Goal: Find specific page/section: Find specific page/section

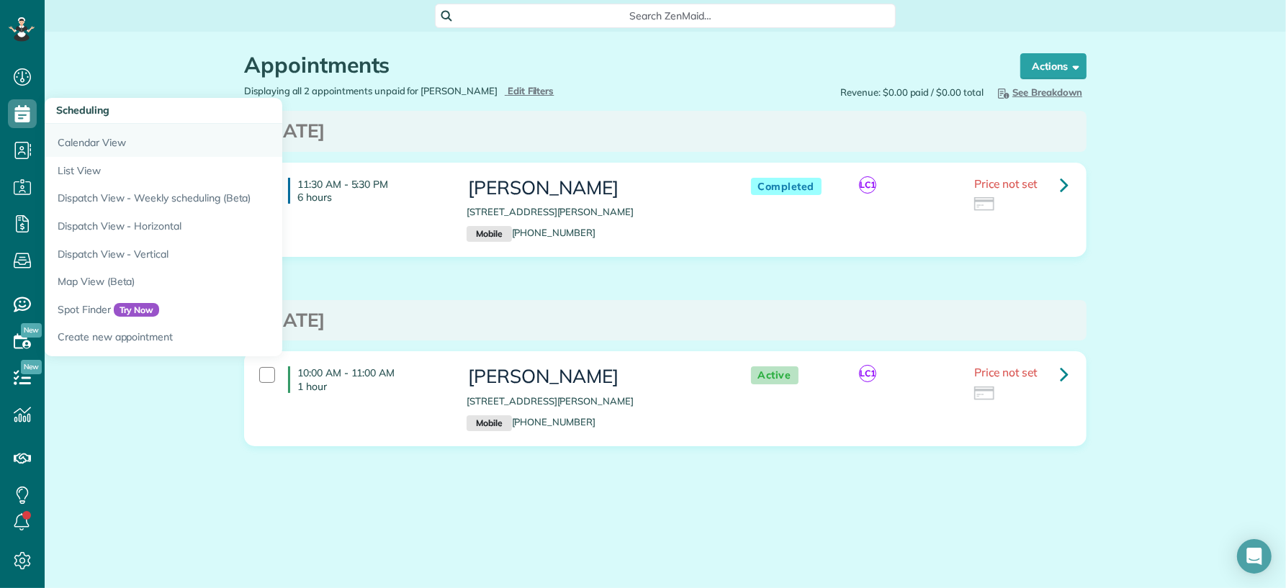
scroll to position [6, 6]
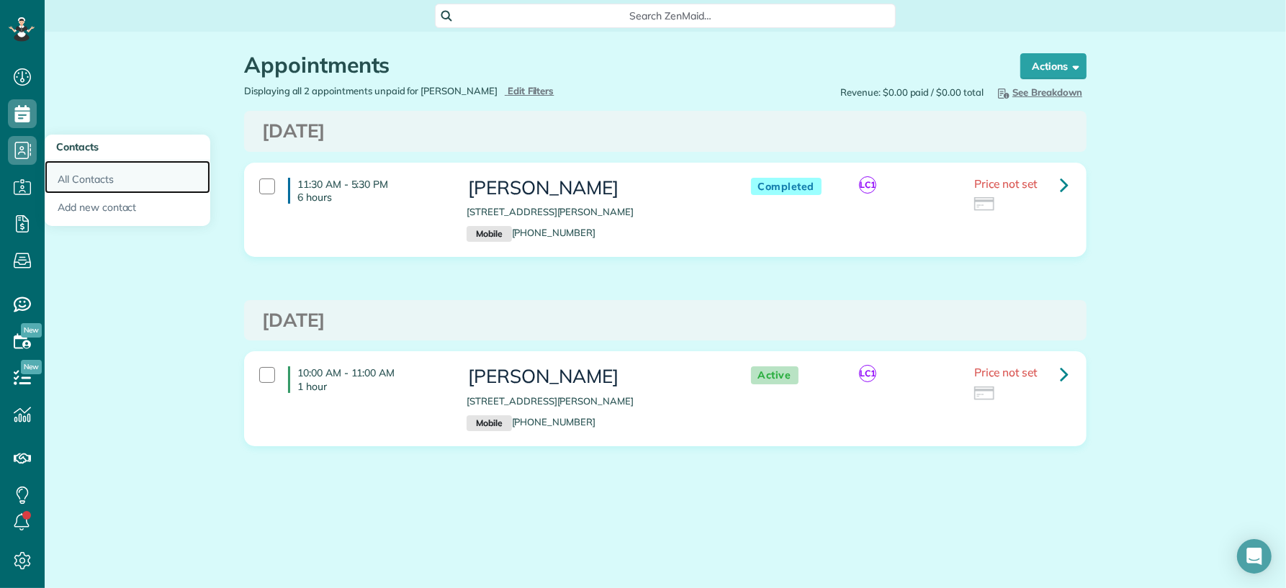
click at [70, 172] on link "All Contacts" at bounding box center [128, 177] width 166 height 33
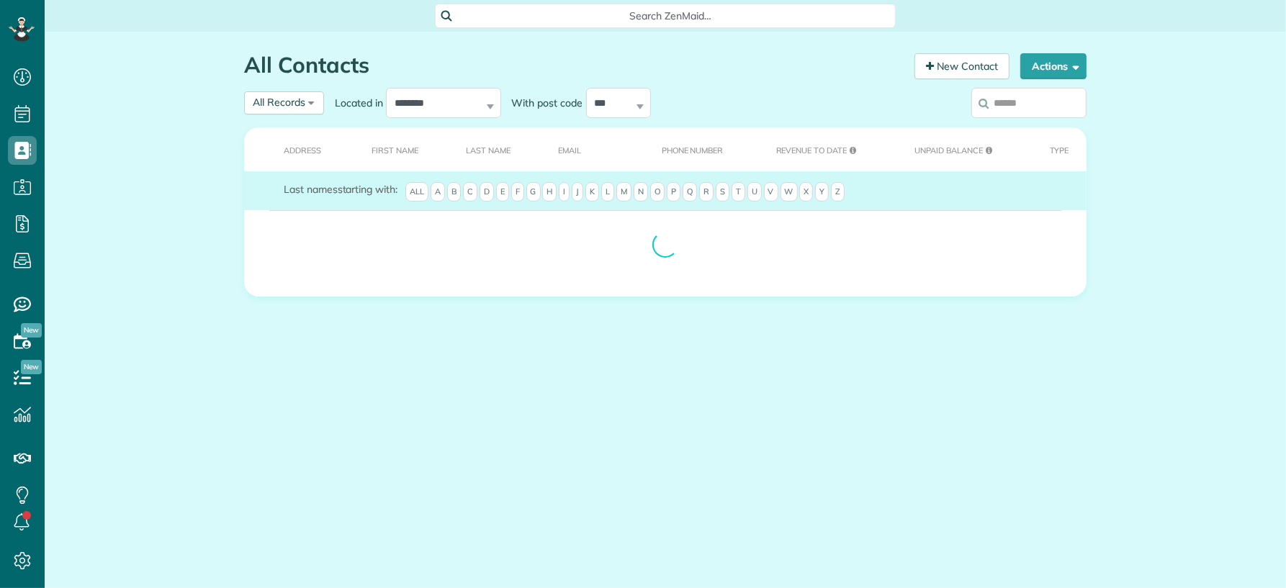
scroll to position [6, 6]
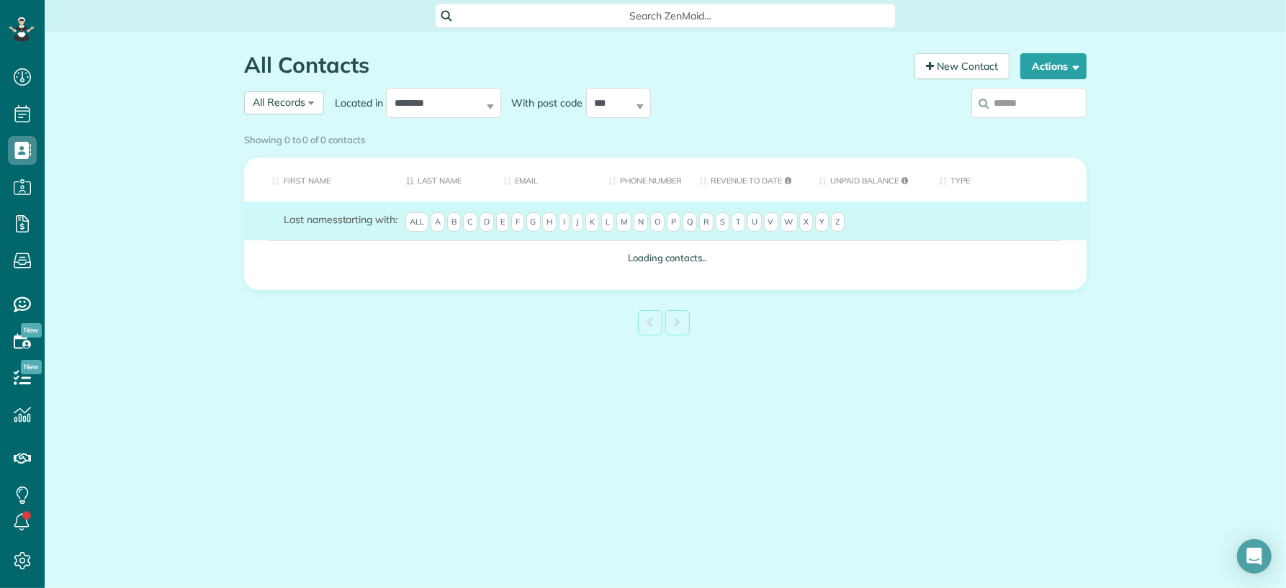
click at [1015, 106] on input "search" at bounding box center [1029, 103] width 115 height 30
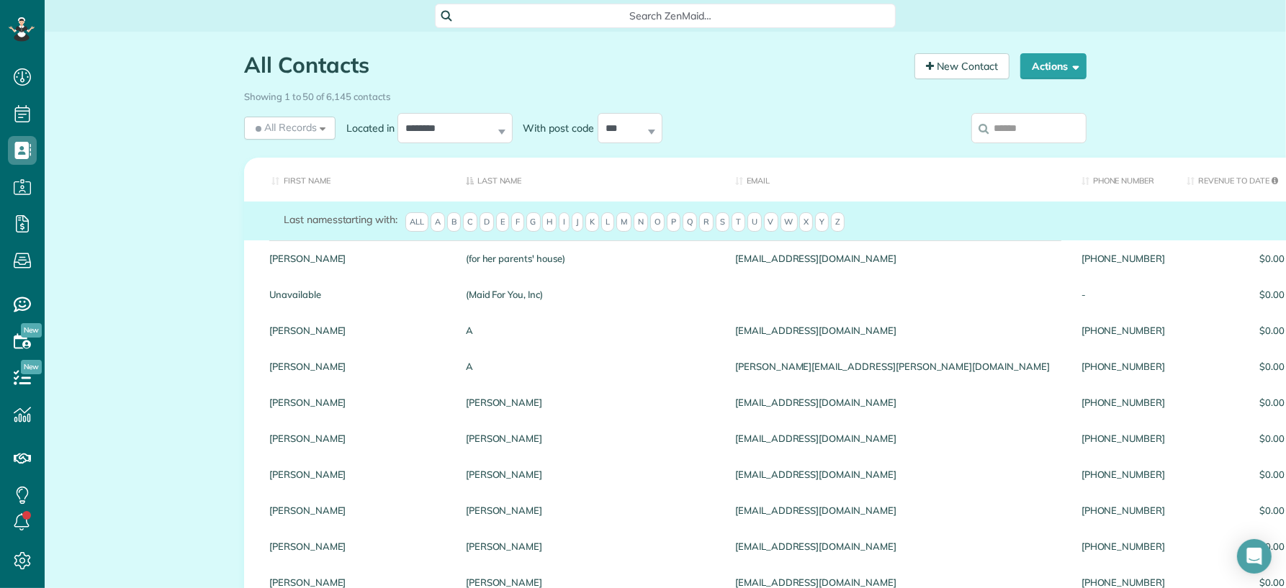
click at [1037, 131] on input "search" at bounding box center [1029, 128] width 115 height 30
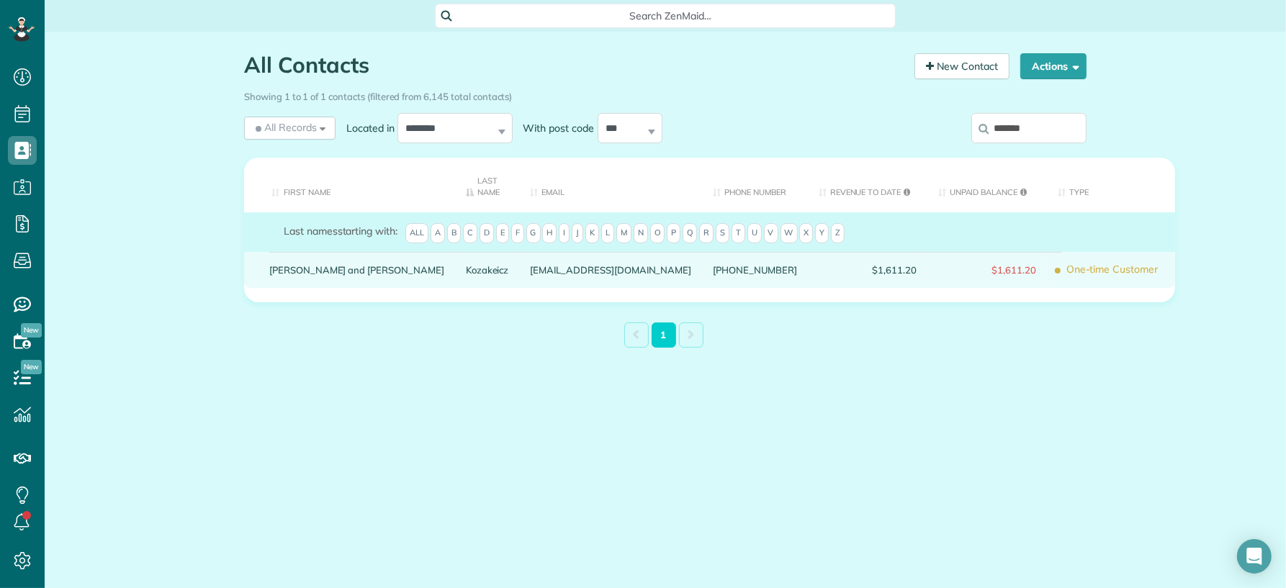
type input "*******"
click at [344, 272] on link "Bernard and Rose" at bounding box center [356, 270] width 175 height 10
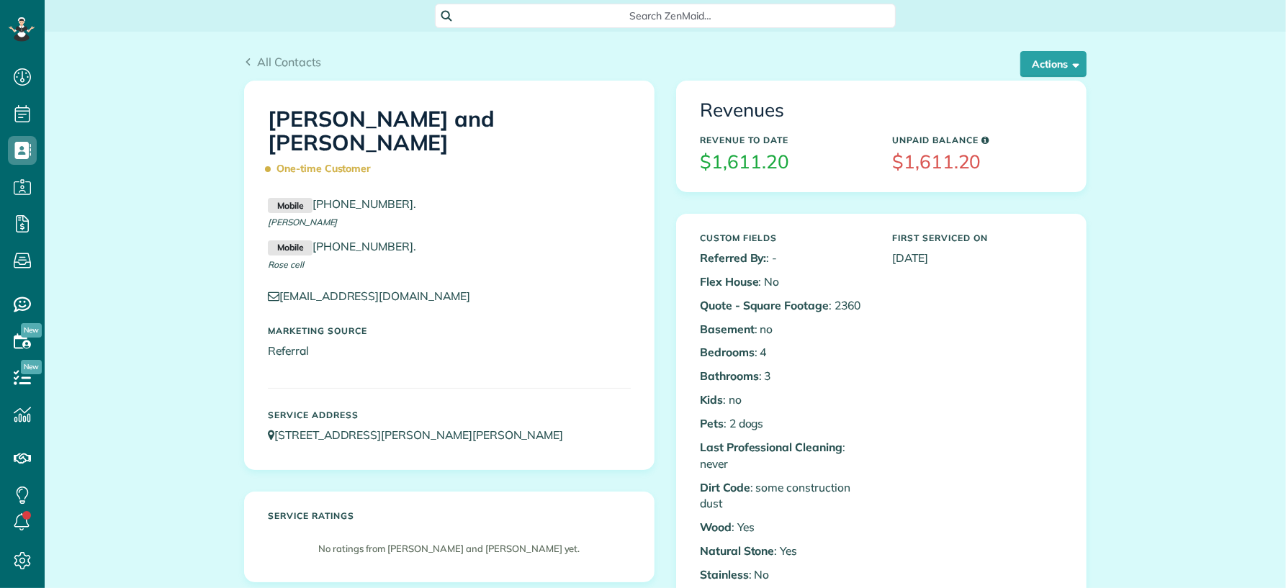
scroll to position [6, 6]
click at [1034, 63] on button "Actions" at bounding box center [1054, 64] width 66 height 26
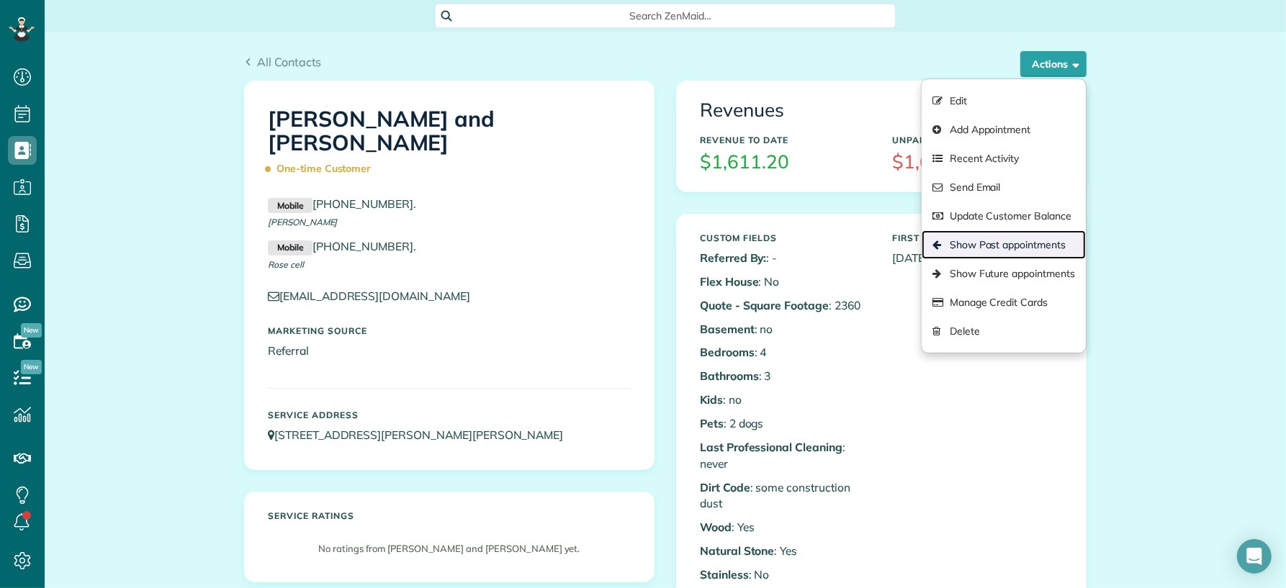
click at [1034, 236] on link "Show Past appointments" at bounding box center [1004, 244] width 164 height 29
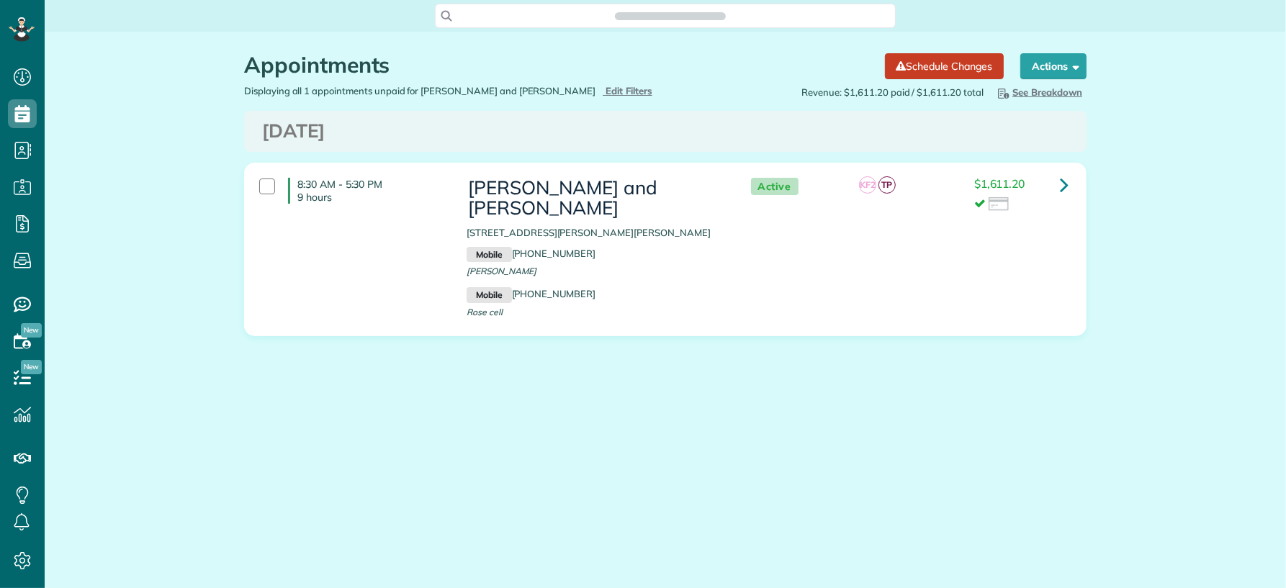
scroll to position [6, 6]
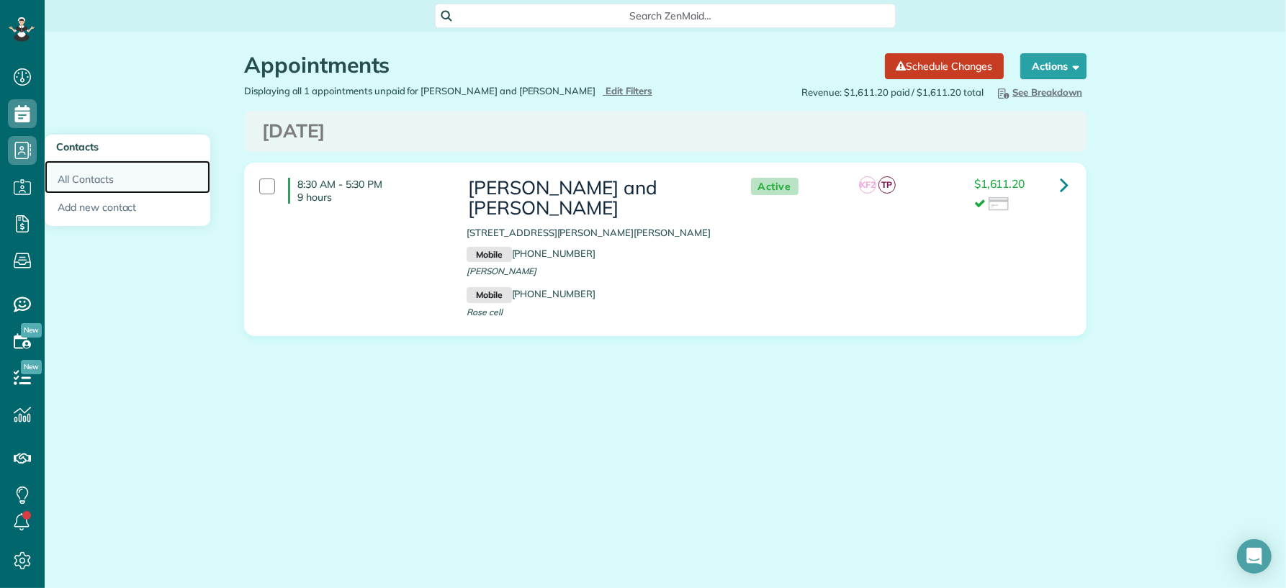
click at [79, 181] on link "All Contacts" at bounding box center [128, 177] width 166 height 33
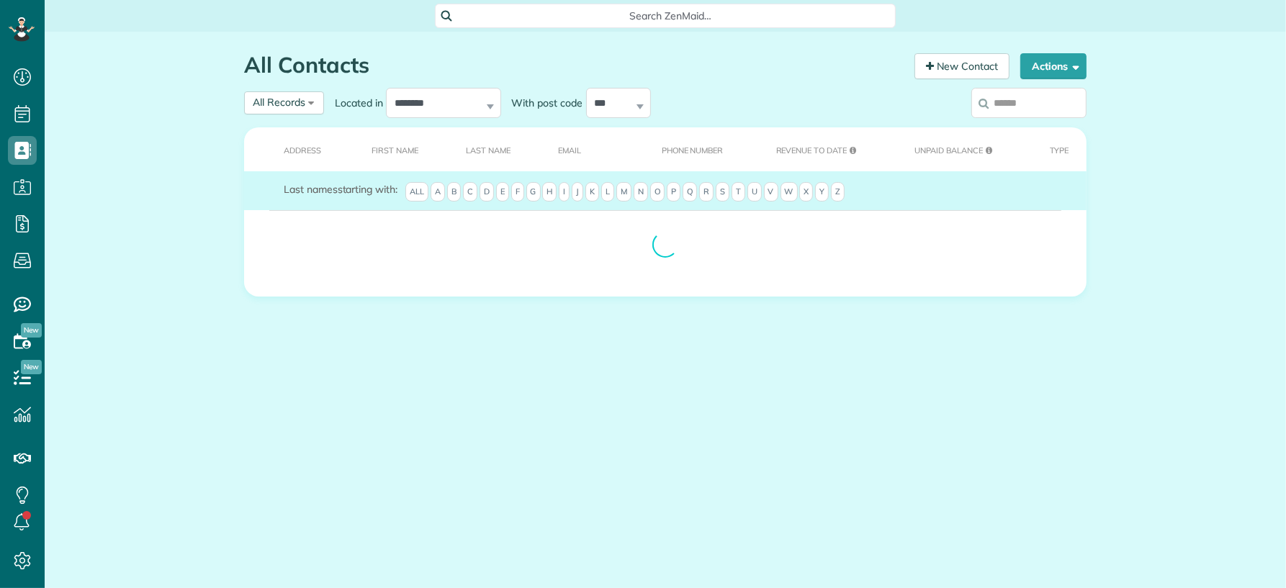
scroll to position [6, 6]
